Goal: Task Accomplishment & Management: Complete application form

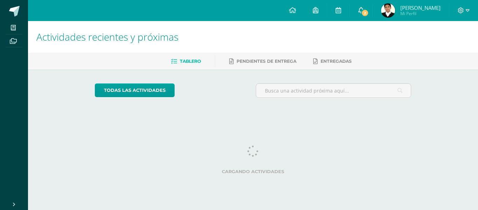
click at [369, 15] on span "2" at bounding box center [365, 13] width 8 height 8
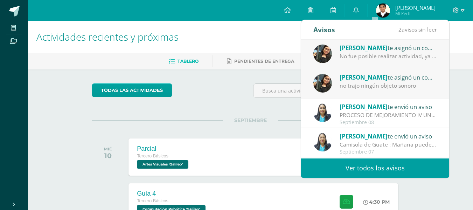
click at [386, 76] on div "[PERSON_NAME] te asignó un comentario en 'Objetos sonoros' para 'Expresión Arti…" at bounding box center [387, 76] width 97 height 9
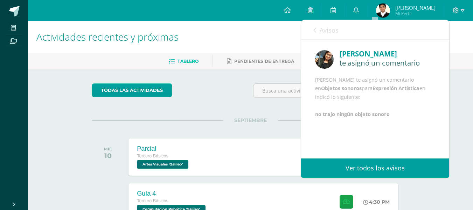
scroll to position [1, 0]
click at [321, 32] on span "Avisos" at bounding box center [328, 30] width 19 height 8
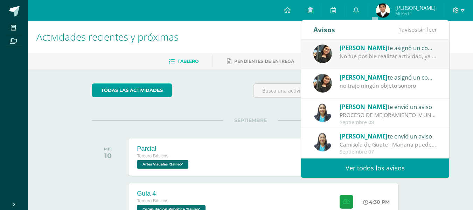
click at [352, 52] on div "[PERSON_NAME] te asignó un comentario en 'Actividades Objetos sonoros' para 'Ex…" at bounding box center [387, 47] width 97 height 9
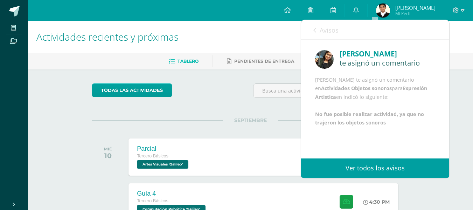
scroll to position [0, 0]
click at [324, 29] on span "Avisos" at bounding box center [328, 30] width 19 height 8
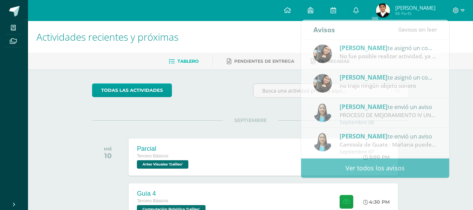
click at [285, 26] on h1 "Actividades recientes y próximas" at bounding box center [250, 37] width 428 height 32
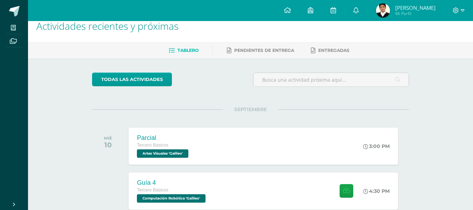
scroll to position [8, 0]
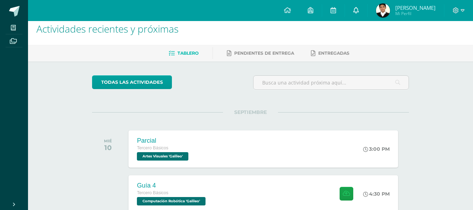
click at [359, 9] on icon at bounding box center [356, 10] width 6 height 6
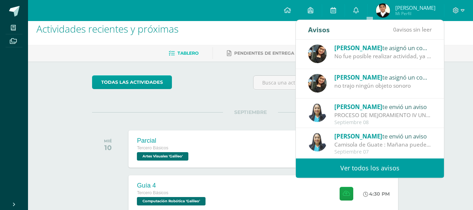
scroll to position [26, 0]
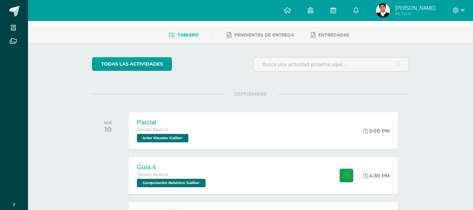
click at [245, 97] on span "SEPTIEMBRE" at bounding box center [250, 94] width 55 height 6
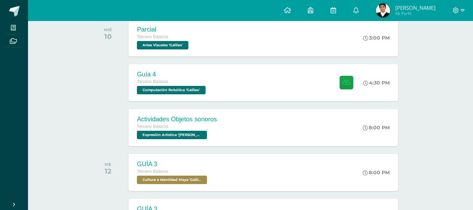
scroll to position [119, 0]
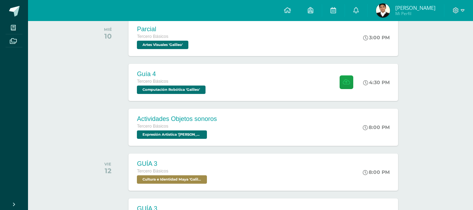
click at [245, 97] on div "Guía 4 Tercero Básicos Computación Robótica 'Galileo' 4:30 PM Guía 4 Computació…" at bounding box center [262, 82] width 269 height 37
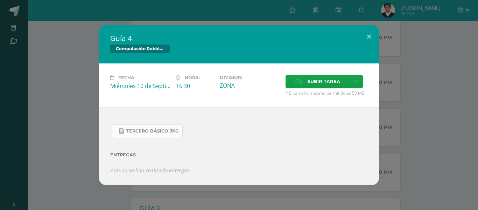
click at [161, 132] on span "Tercero Básico.jpg" at bounding box center [152, 131] width 52 height 6
click at [91, 107] on div "Guía 4 Computación Robótica Fecha: [DATE] Hora: 16:30 División: Subir tarea" at bounding box center [239, 105] width 472 height 160
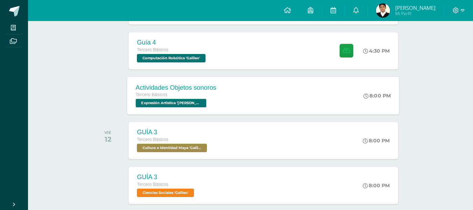
scroll to position [144, 0]
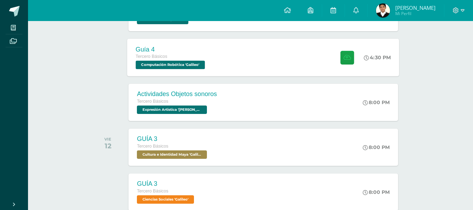
click at [255, 76] on div "Guía 4 Tercero Básicos Computación Robótica 'Galileo' 4:30 PM Guía 4 Computació…" at bounding box center [263, 56] width 272 height 37
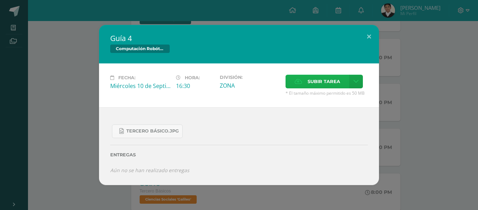
click at [329, 85] on span "Subir tarea" at bounding box center [323, 81] width 33 height 13
click at [0, 0] on input "Subir tarea" at bounding box center [0, 0] width 0 height 0
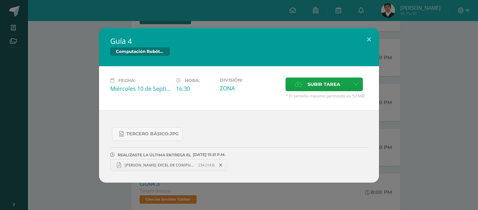
click at [140, 163] on span "[PERSON_NAME] EXCEL DE COMPU.pdf" at bounding box center [159, 164] width 77 height 5
click at [76, 113] on div "Guía 4 Computación Robótica Fecha: [DATE] Hora: 16:30 División: Subir tarea" at bounding box center [239, 105] width 472 height 155
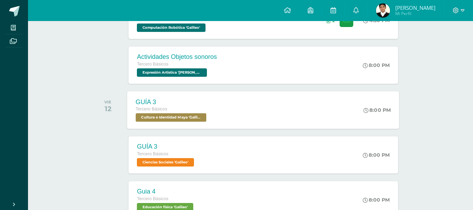
scroll to position [214, 0]
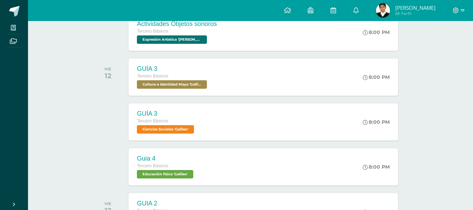
click at [58, 81] on div "Actividades recientes y próximas Tablero Pendientes de entrega Entregadas todas…" at bounding box center [250, 61] width 445 height 508
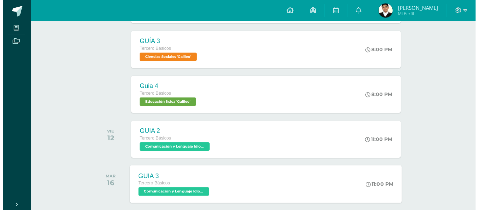
scroll to position [249, 0]
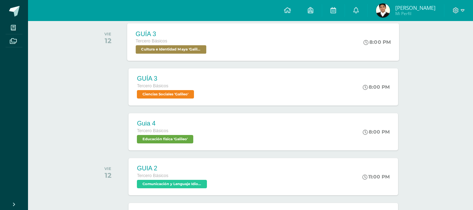
click at [199, 35] on div "GUÍA 3" at bounding box center [172, 33] width 72 height 7
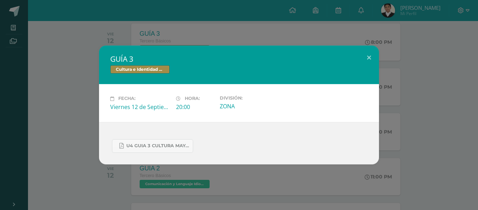
click at [24, 52] on div "GUÍA 3 Cultura e Identidad Maya Fecha: [DATE] Hora: 20:00 División:" at bounding box center [239, 104] width 472 height 118
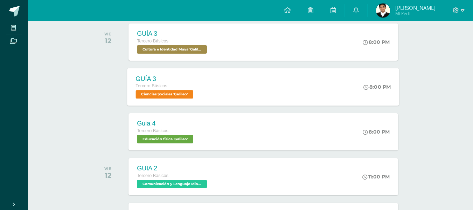
click at [212, 101] on div "GUÍA 3 Tercero Básicos Ciencias Sociales 'Galileo' 8:00 PM GUÍA 3 Ciencias Soci…" at bounding box center [263, 86] width 272 height 37
